Goal: Find contact information: Find contact information

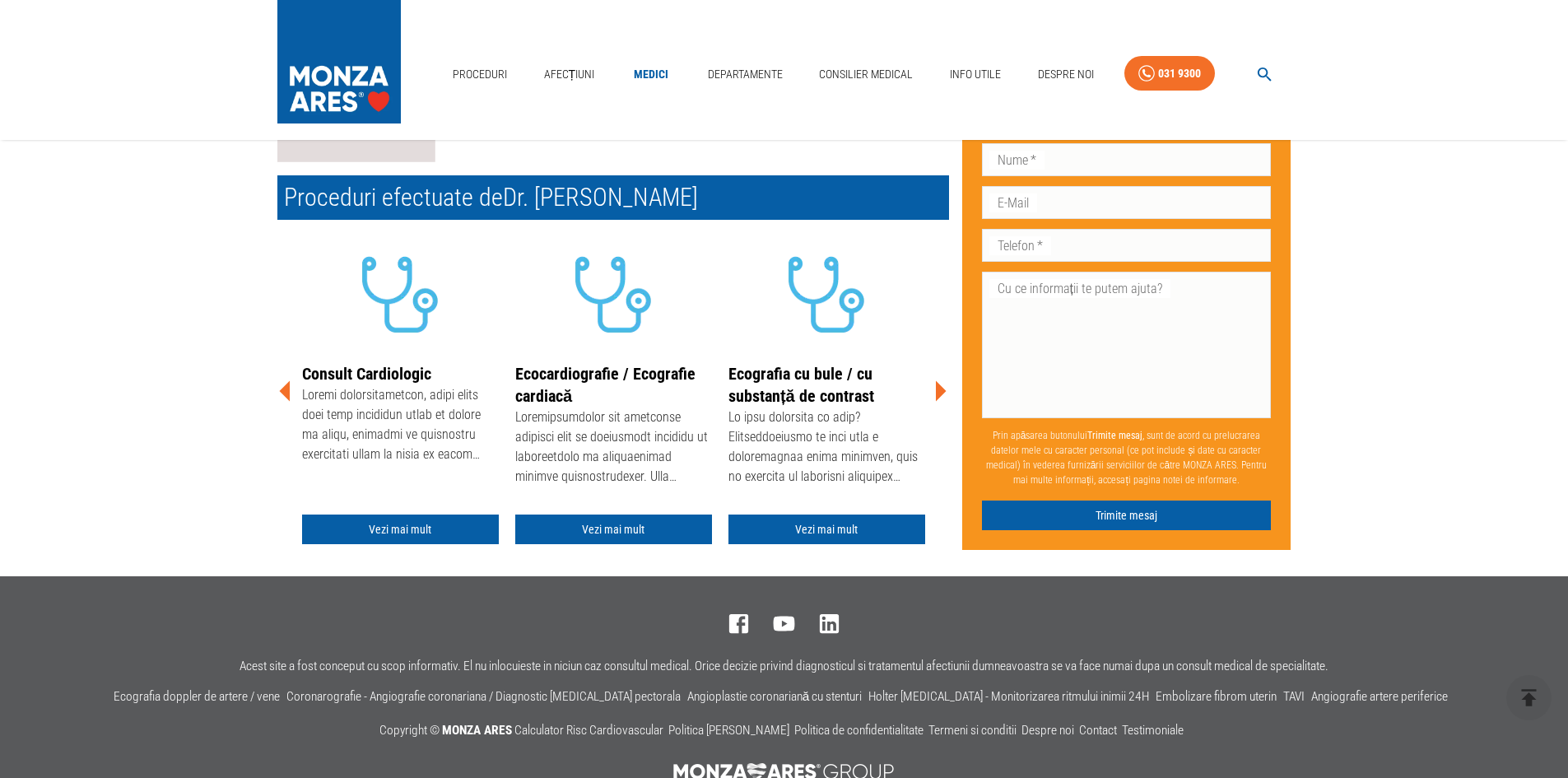
scroll to position [247, 0]
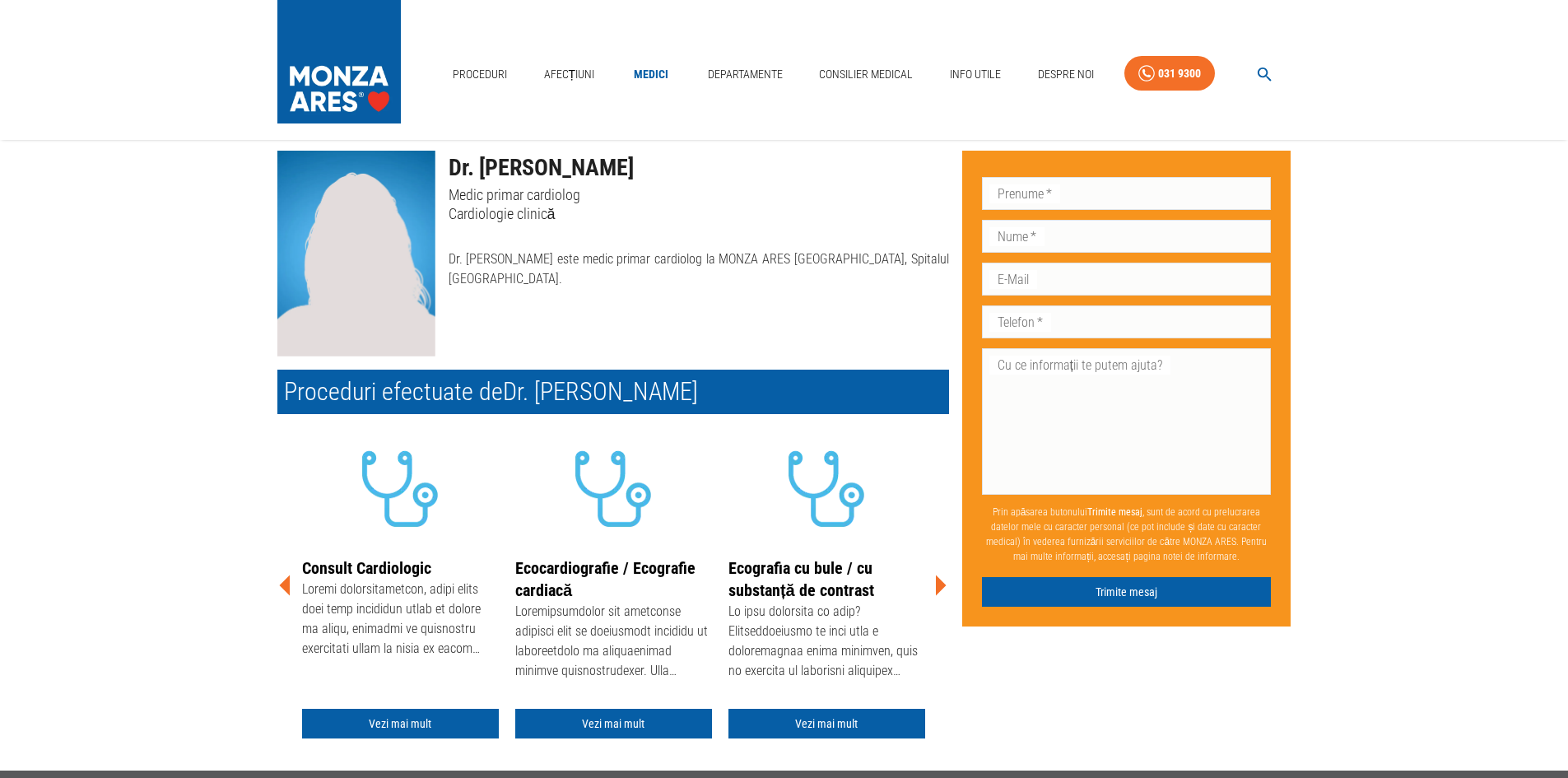
scroll to position [82, 0]
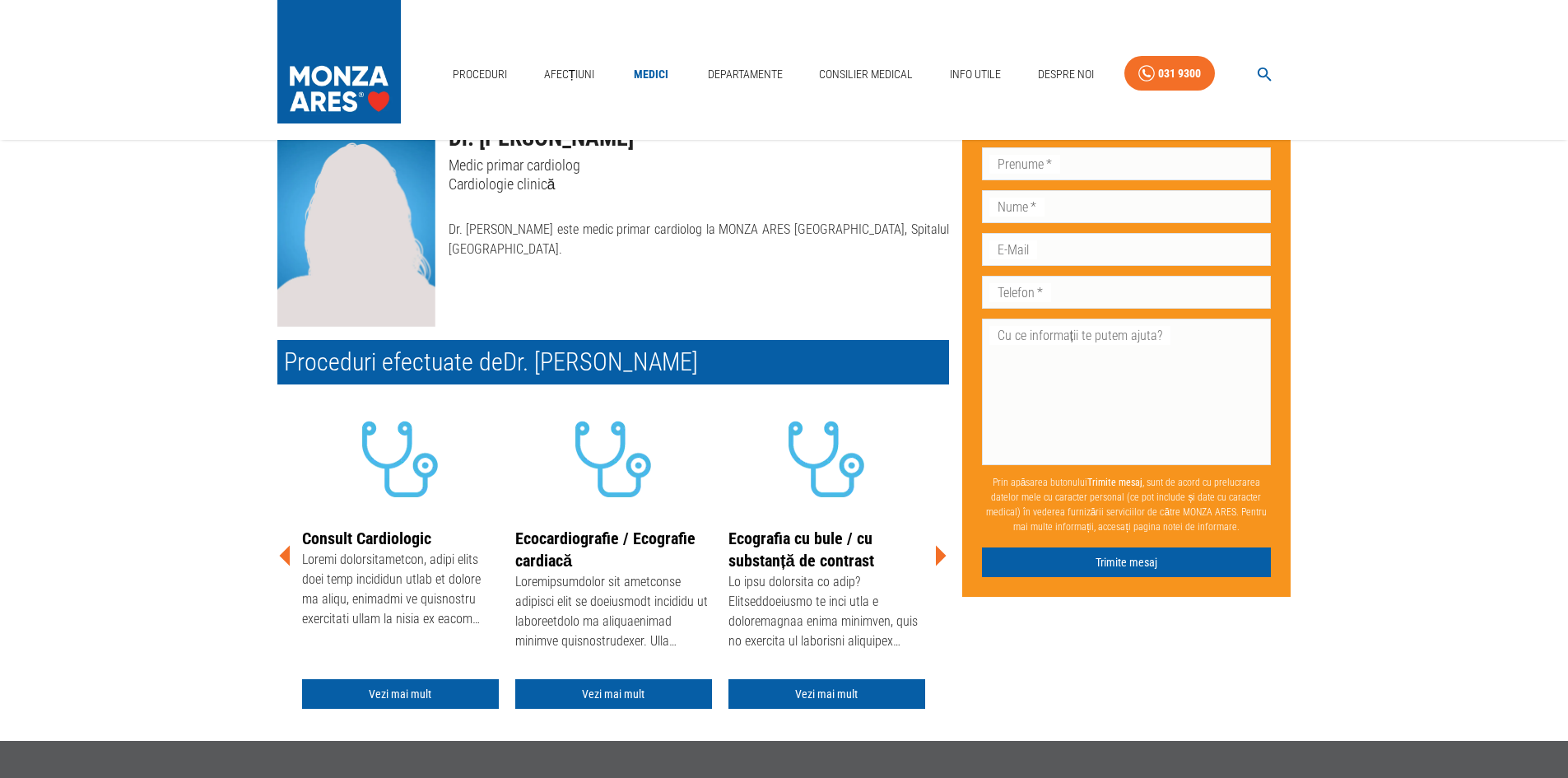
click at [932, 562] on icon at bounding box center [940, 555] width 49 height 49
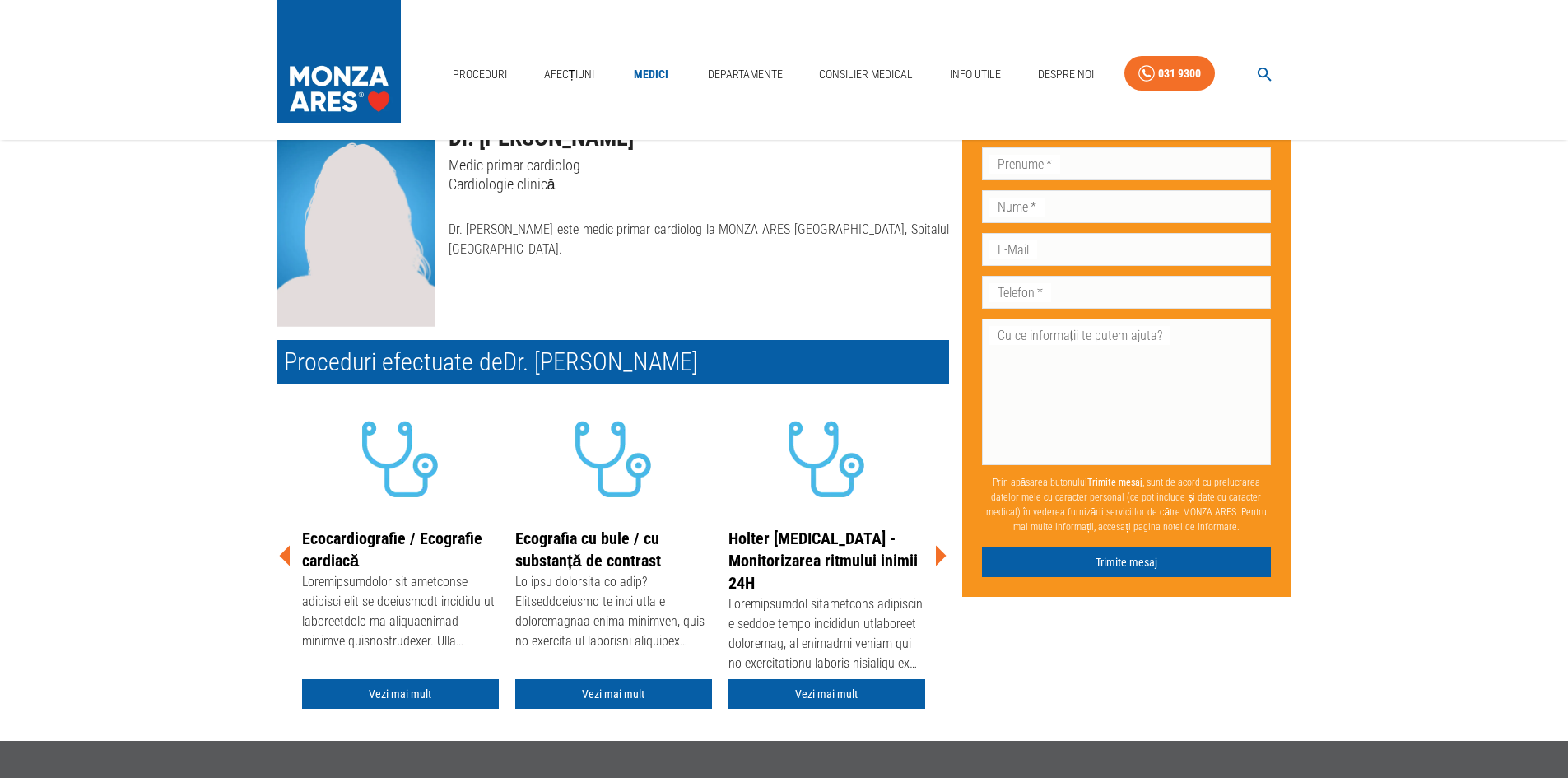
click at [932, 562] on icon at bounding box center [940, 555] width 49 height 49
click at [934, 559] on icon at bounding box center [940, 555] width 49 height 49
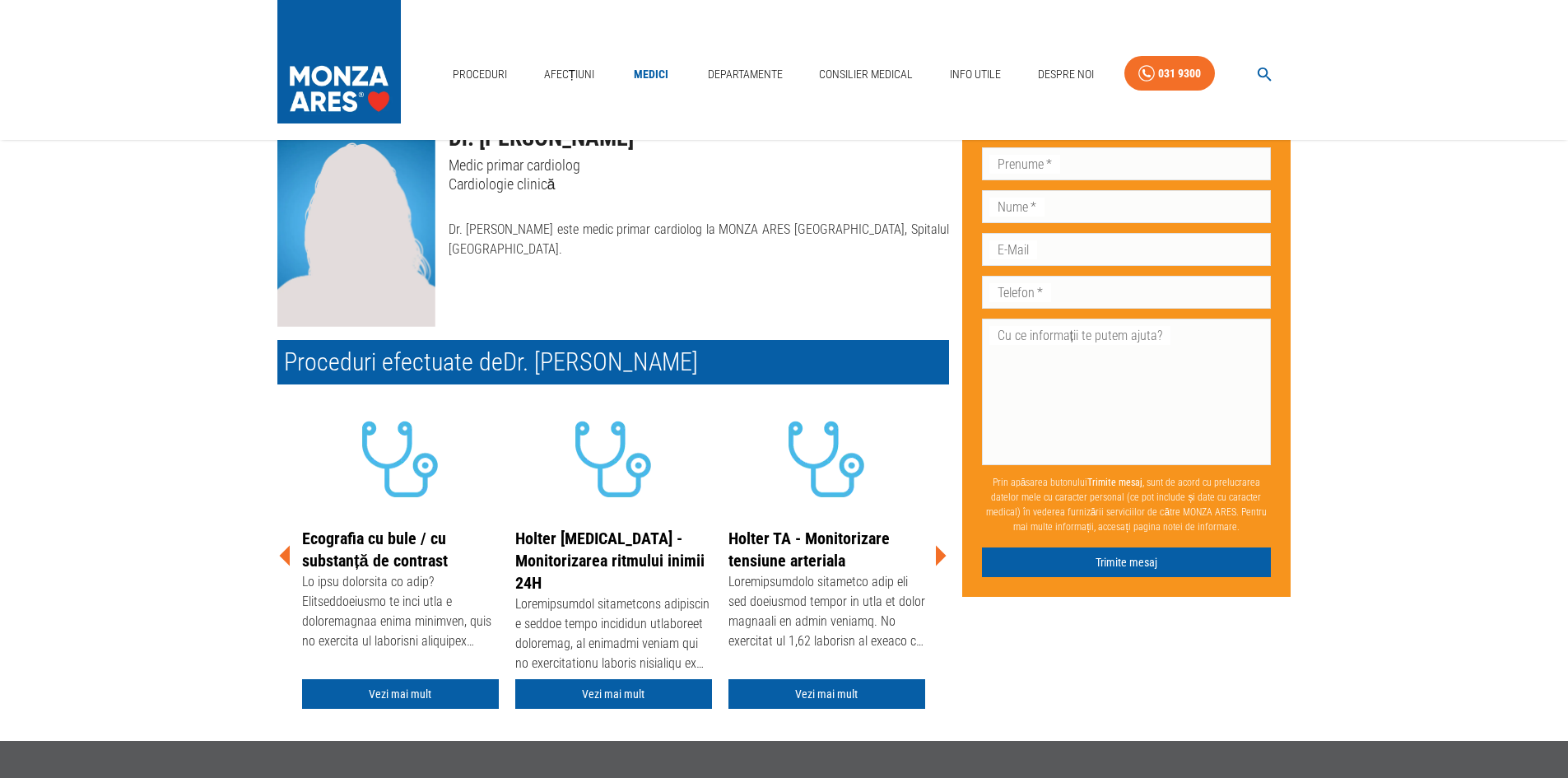
click at [934, 559] on icon at bounding box center [940, 555] width 49 height 49
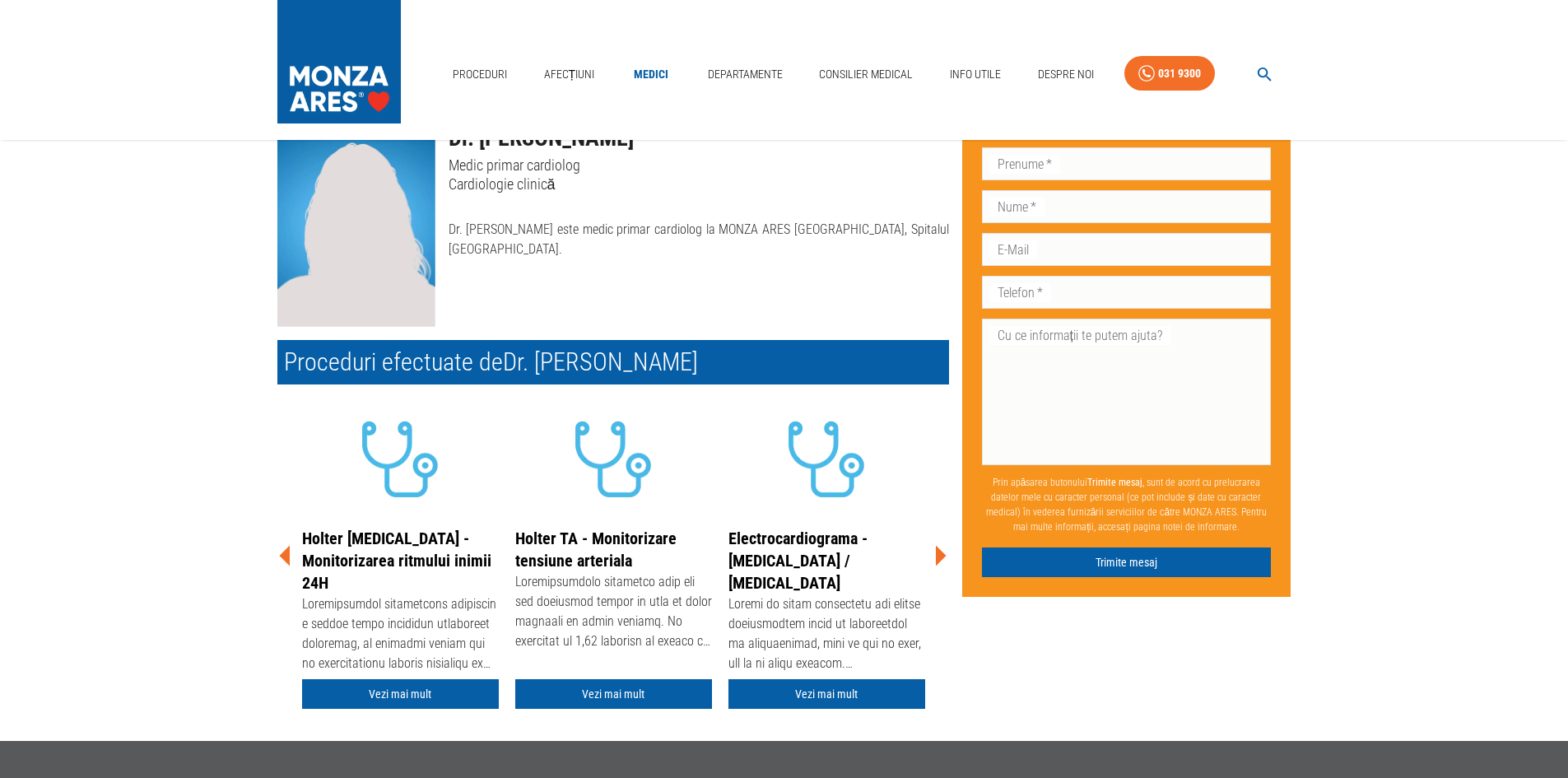
click at [946, 546] on icon at bounding box center [940, 555] width 49 height 49
